Goal: Task Accomplishment & Management: Manage account settings

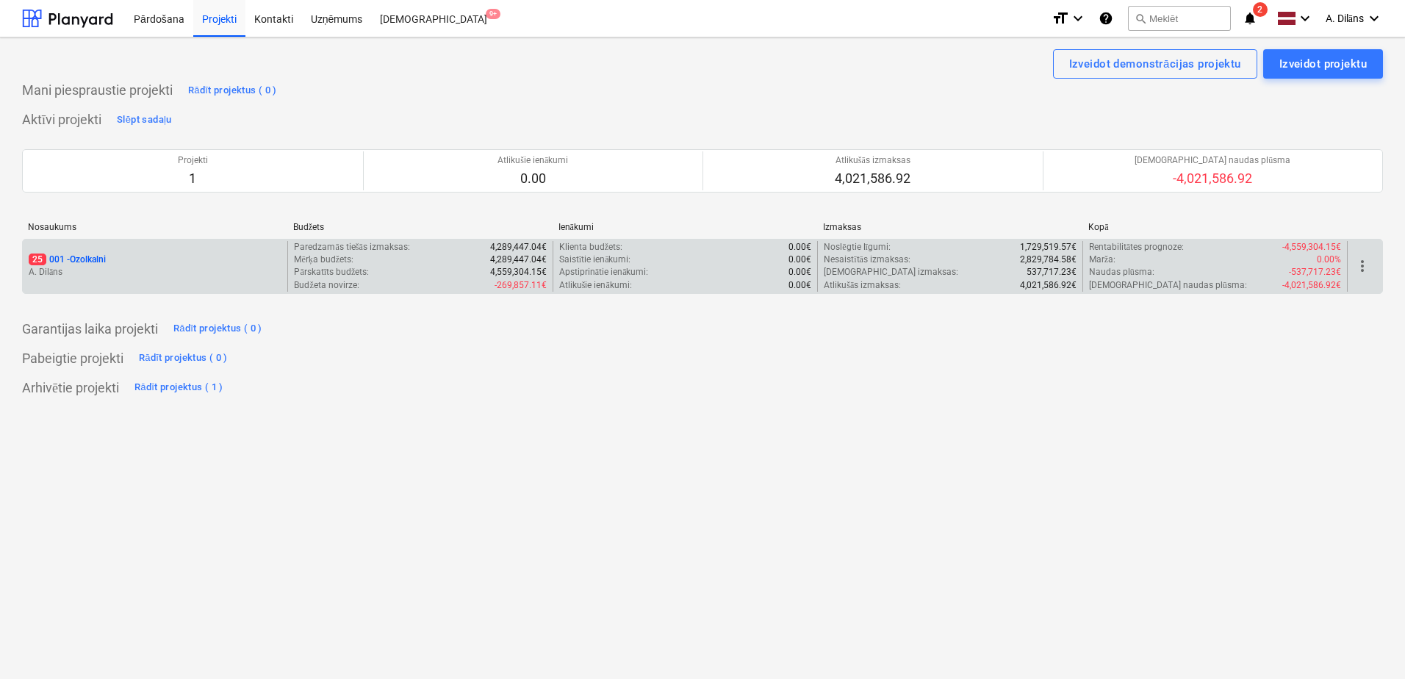
click at [211, 268] on p "A. Dilāns" at bounding box center [155, 272] width 253 height 12
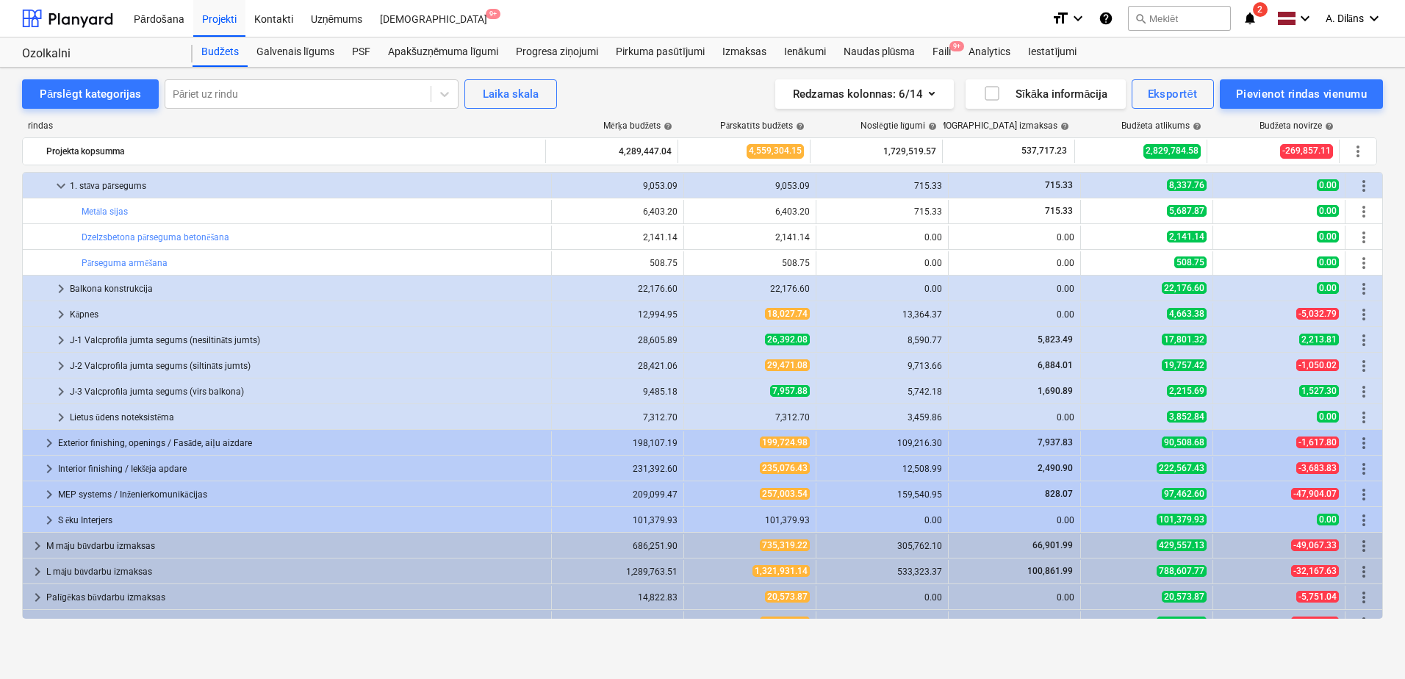
scroll to position [273, 0]
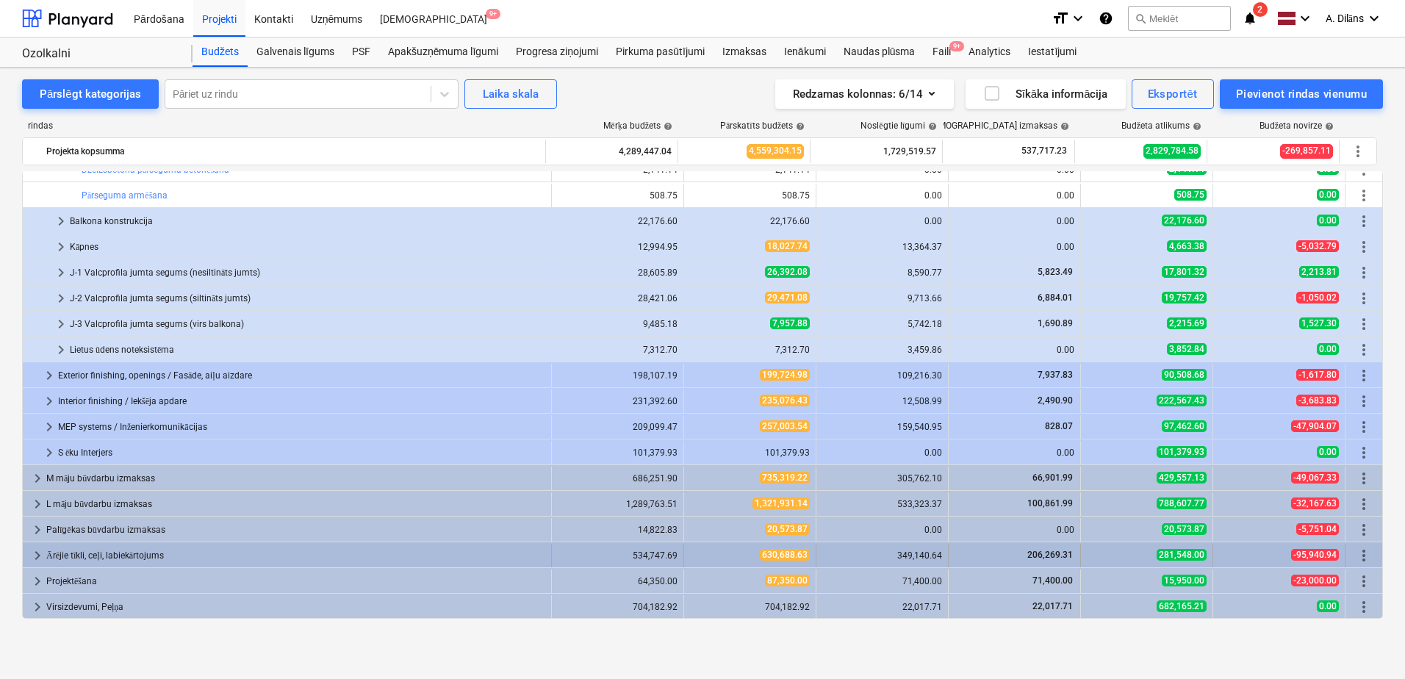
click at [102, 554] on div "Ārējie tīkli, ceļi, labiekārtojums" at bounding box center [295, 556] width 499 height 24
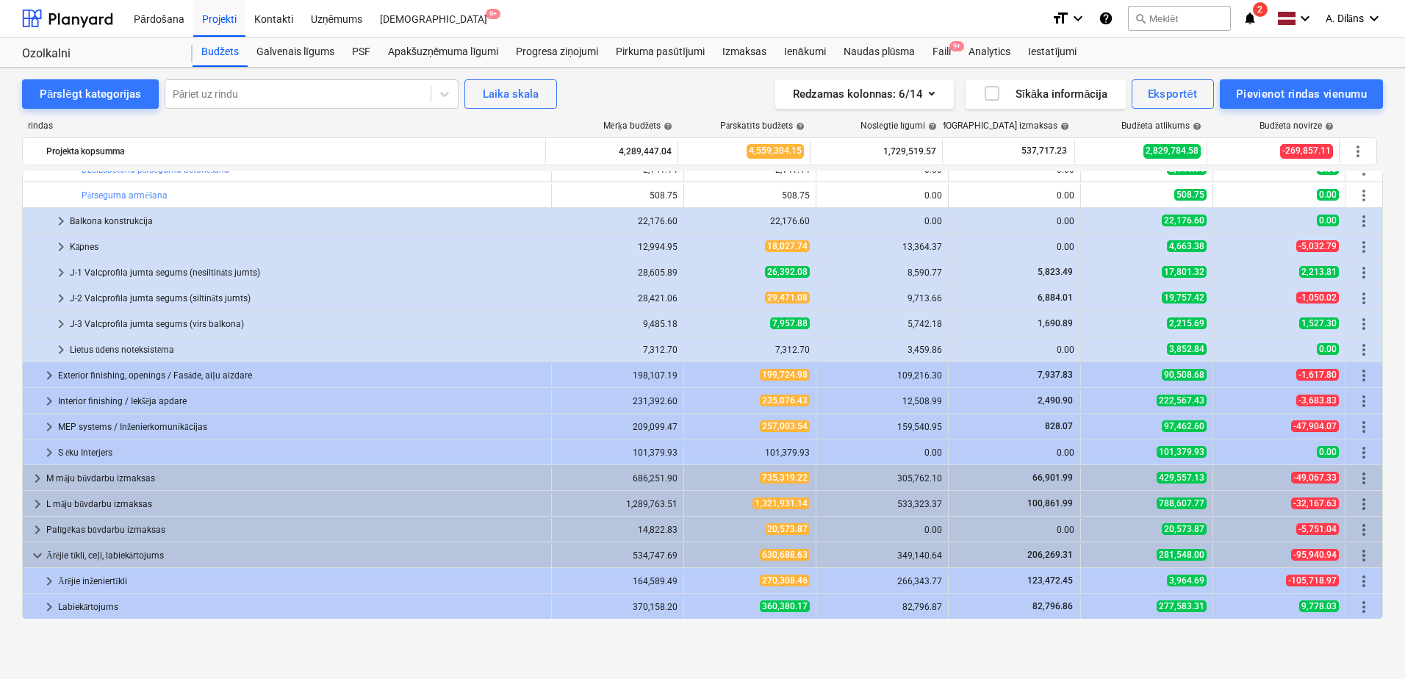
click at [102, 554] on div "Ārējie tīkli, ceļi, labiekārtojums" at bounding box center [295, 556] width 499 height 24
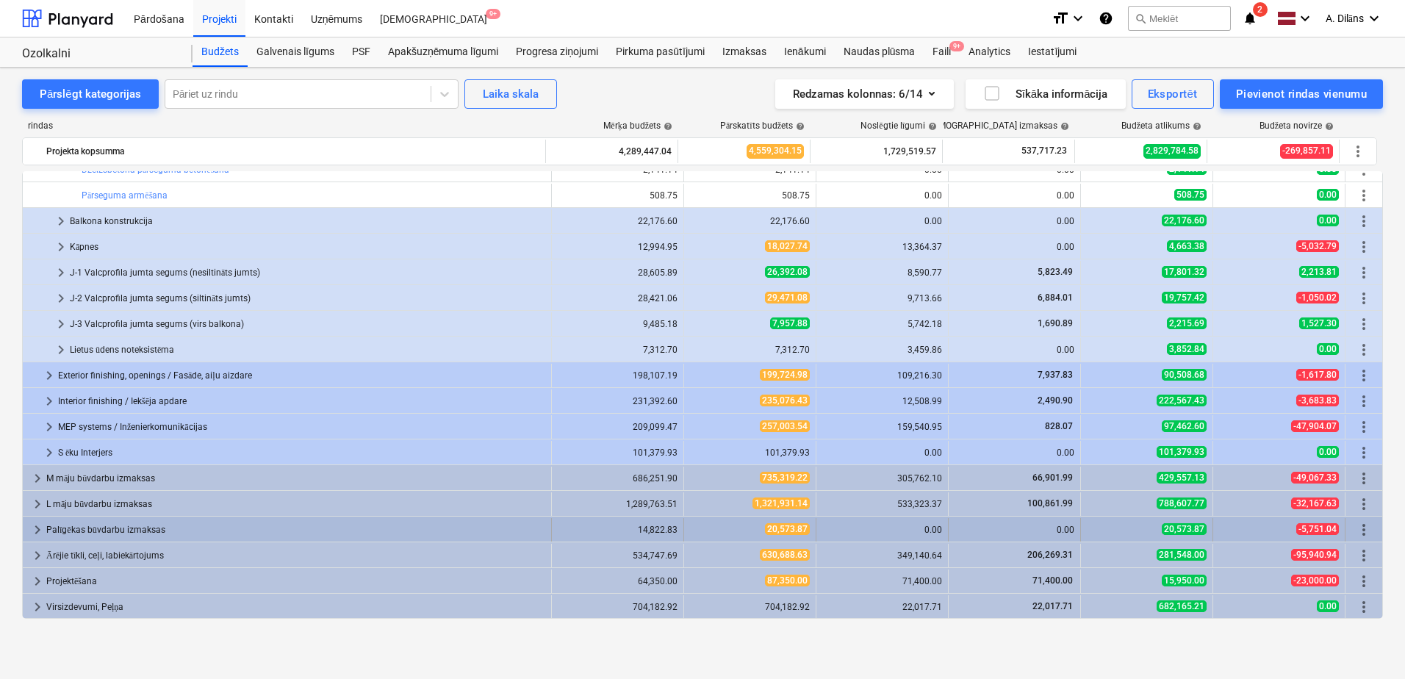
click at [106, 536] on div "Palīgēkas būvdarbu izmaksas" at bounding box center [295, 530] width 499 height 24
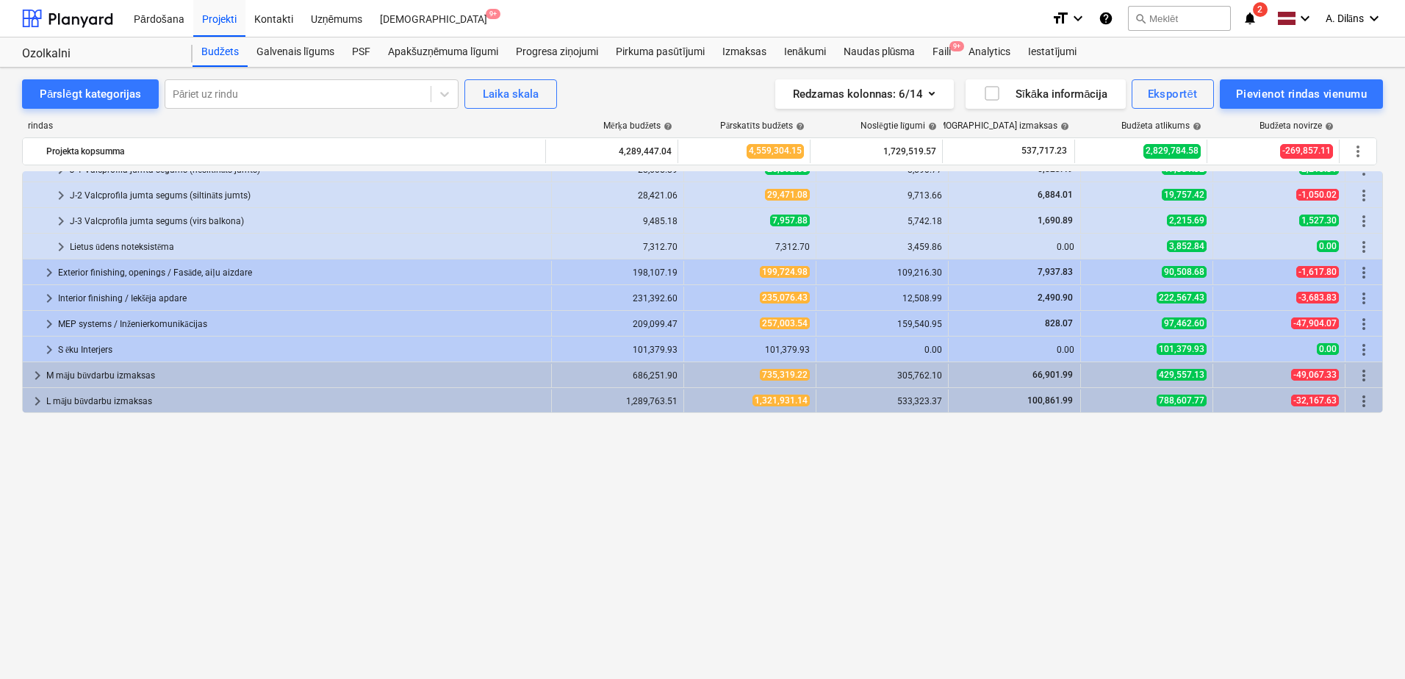
scroll to position [0, 0]
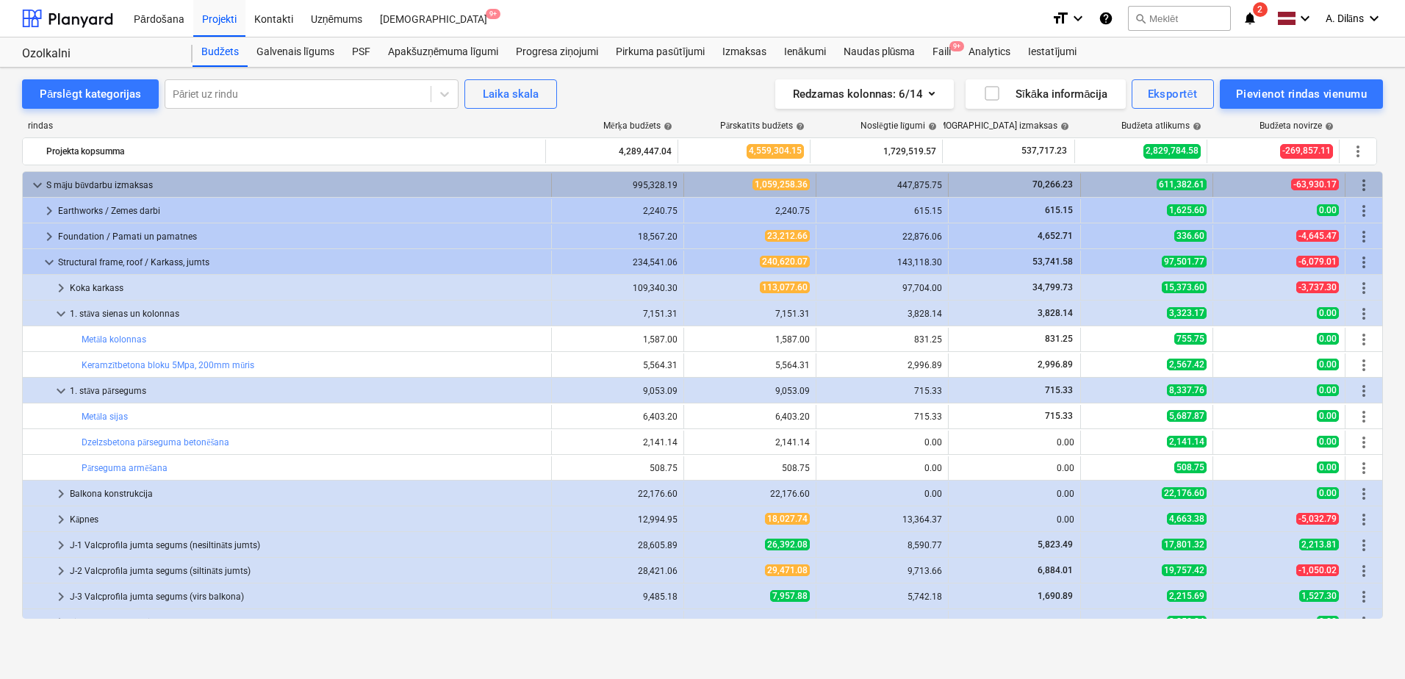
click at [96, 185] on div "S māju būvdarbu izmaksas" at bounding box center [295, 185] width 499 height 24
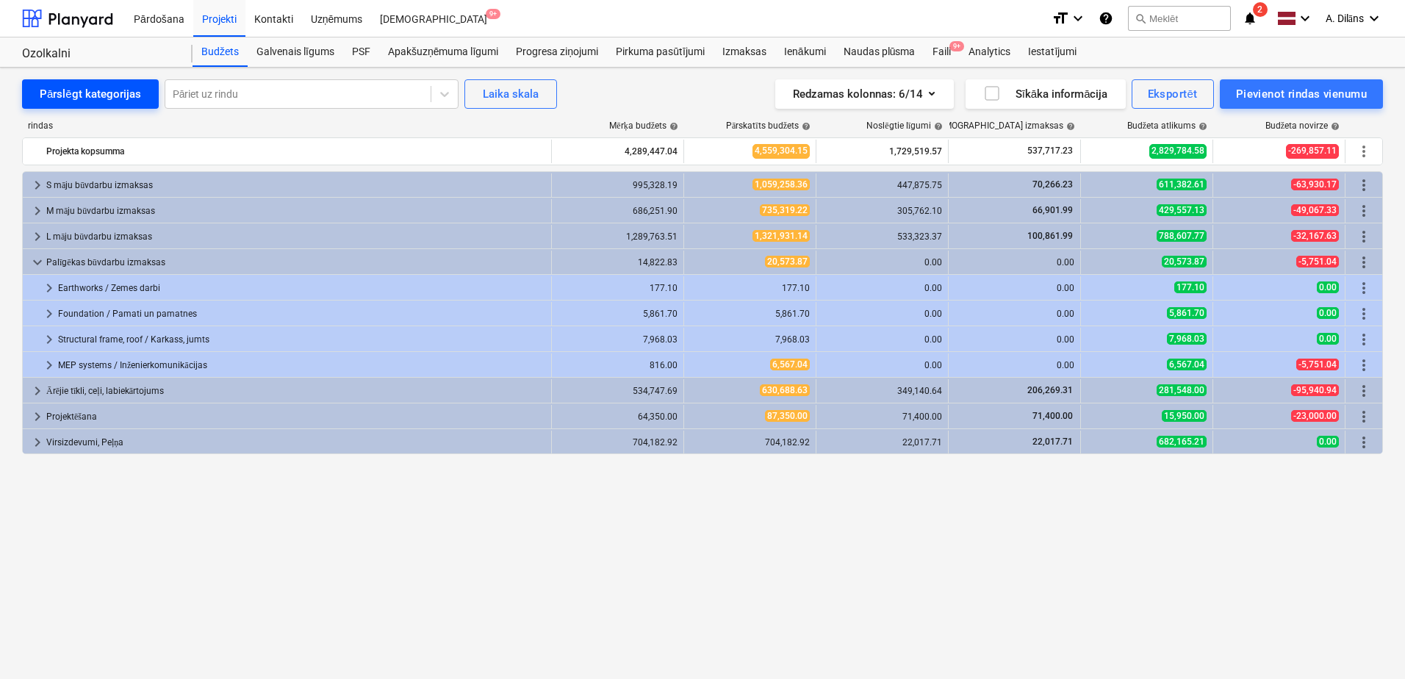
click at [85, 93] on div "Pārslēgt kategorijas" at bounding box center [90, 94] width 101 height 19
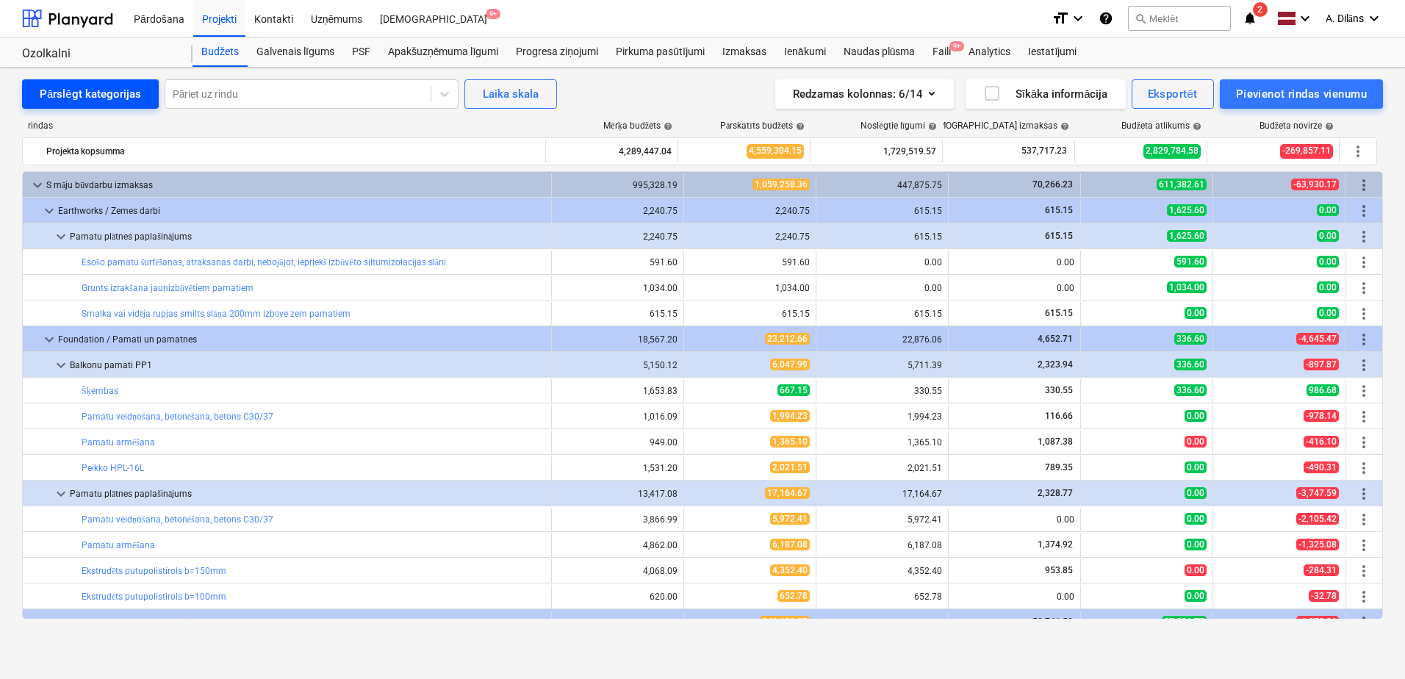
click at [85, 93] on div "Pārslēgt kategorijas" at bounding box center [90, 94] width 101 height 19
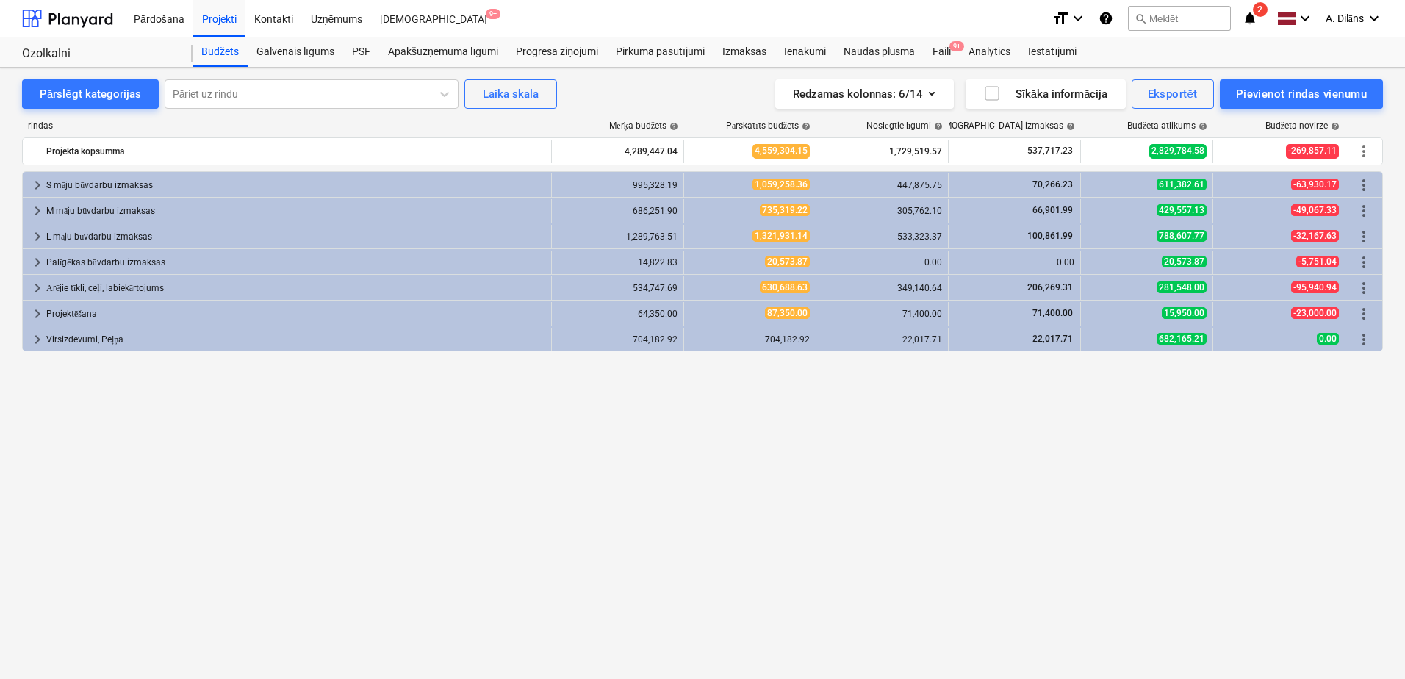
click at [1263, 10] on span "2" at bounding box center [1260, 9] width 15 height 15
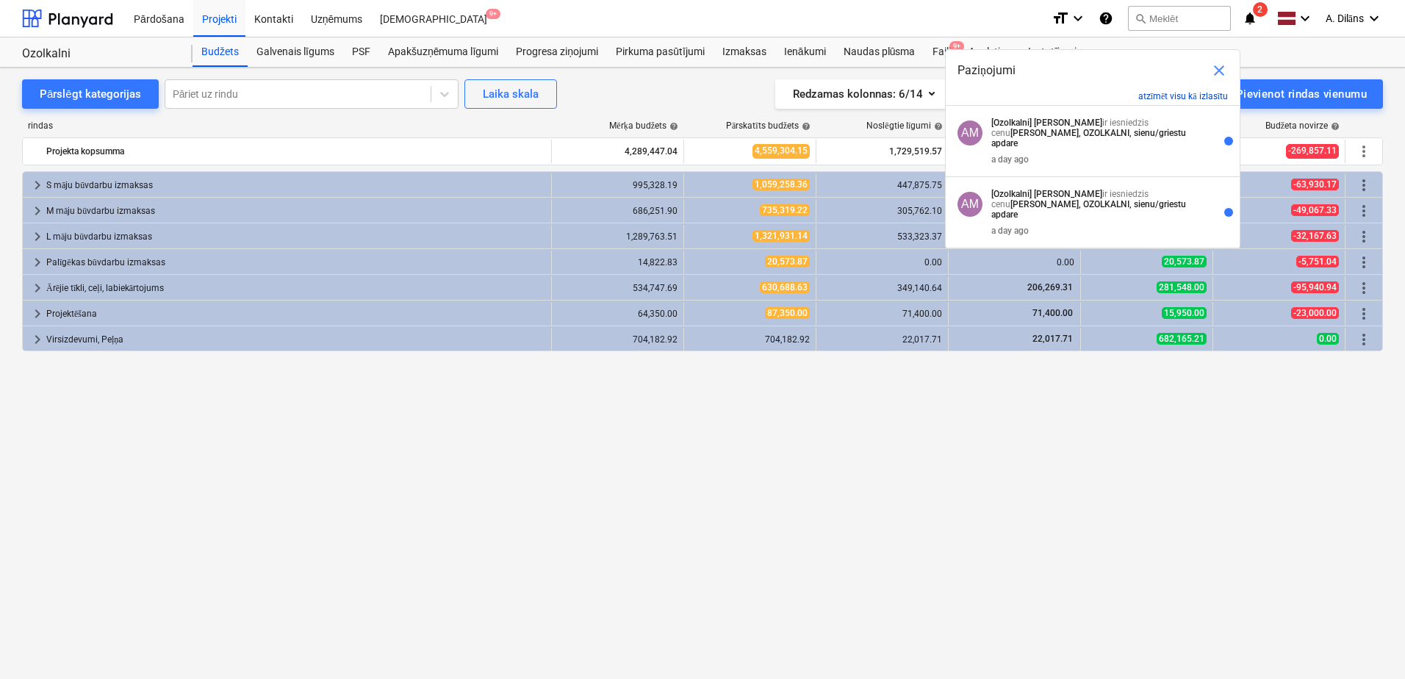
click at [1208, 95] on button "atzīmēt visu kā izlasītu" at bounding box center [1183, 96] width 90 height 11
